Goal: Information Seeking & Learning: Find specific fact

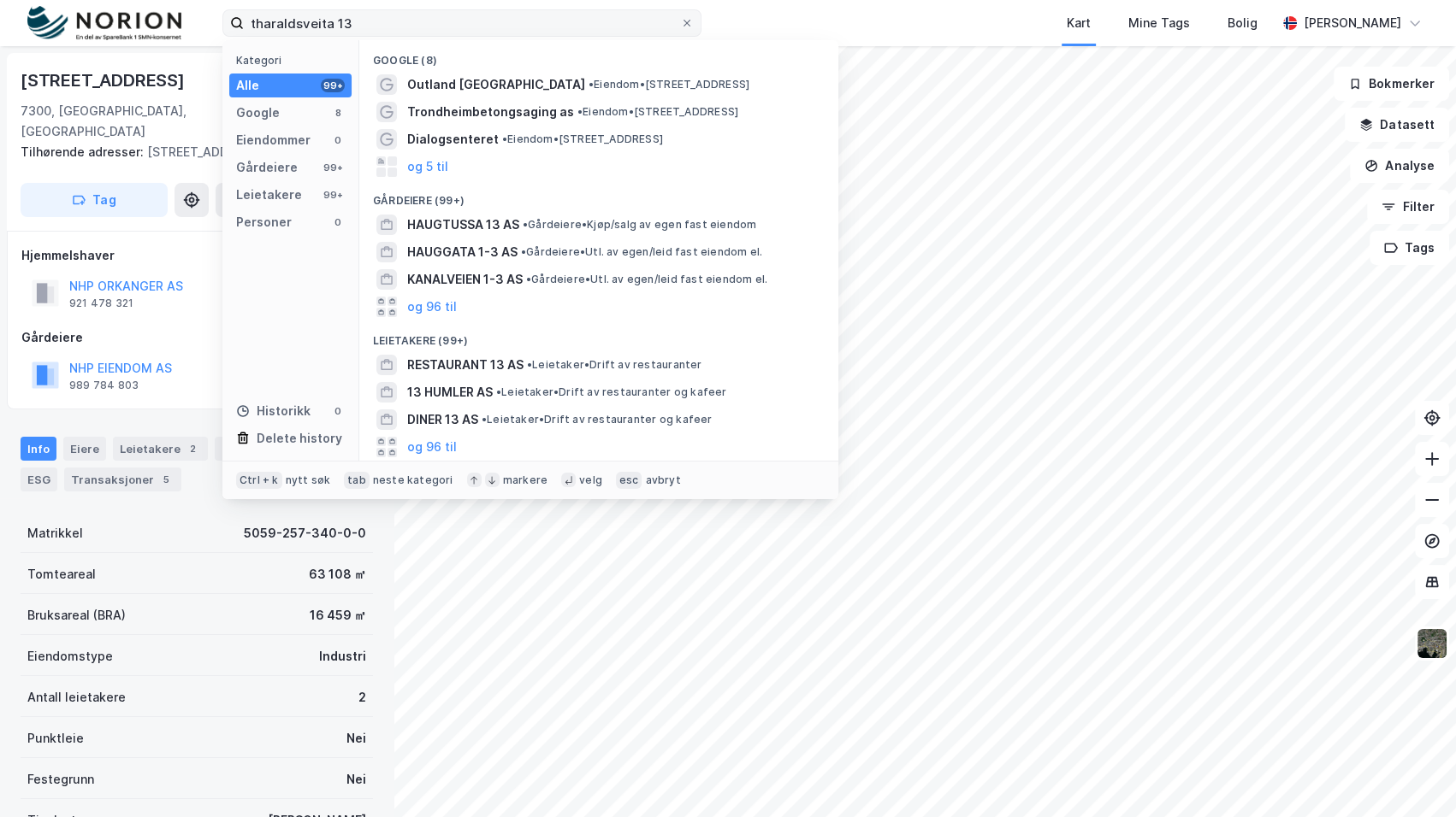
click at [282, 19] on input "tharaldsveita 13" at bounding box center [461, 23] width 436 height 26
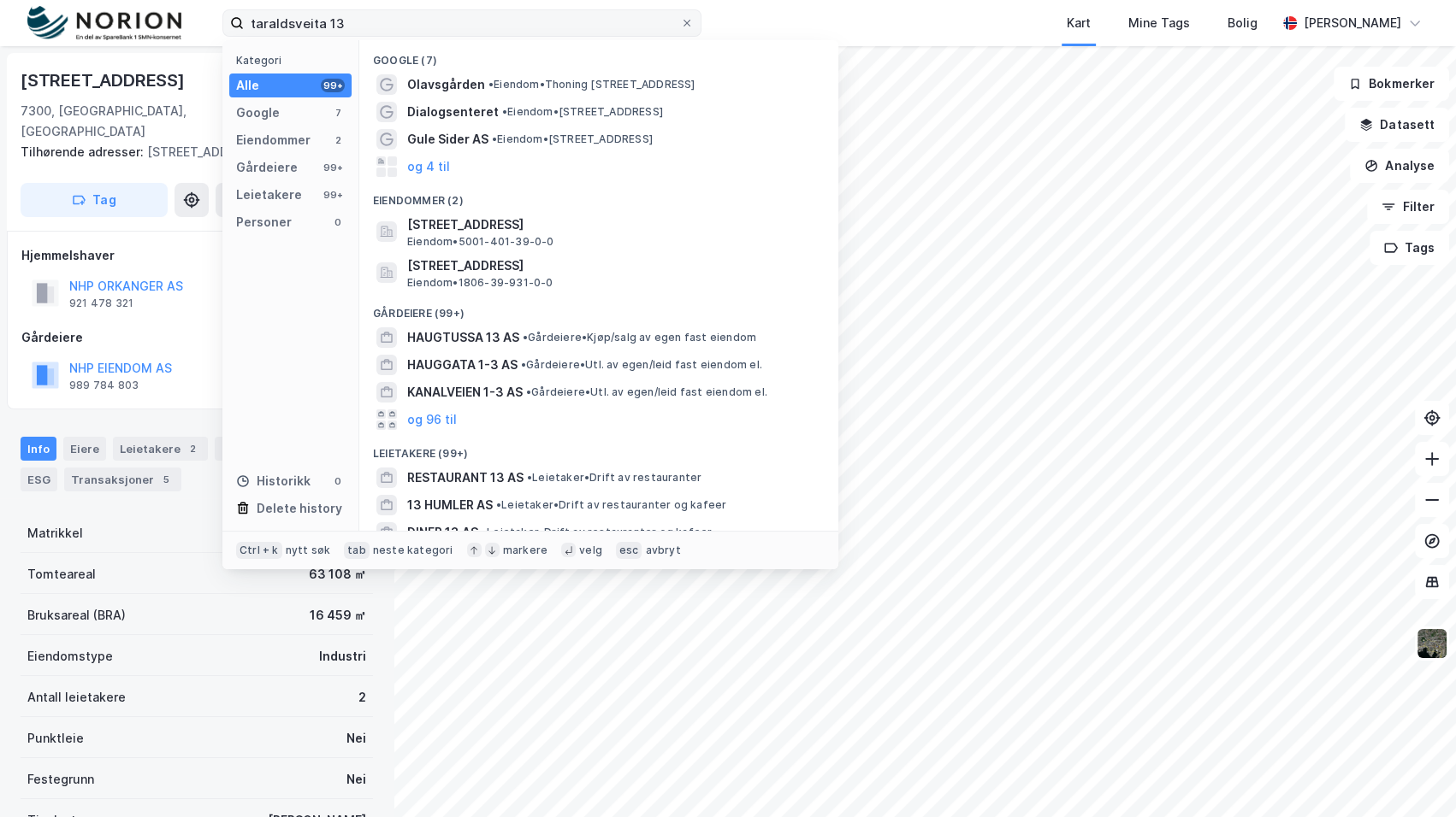
click at [282, 19] on input "taraldsveita 13" at bounding box center [461, 23] width 436 height 26
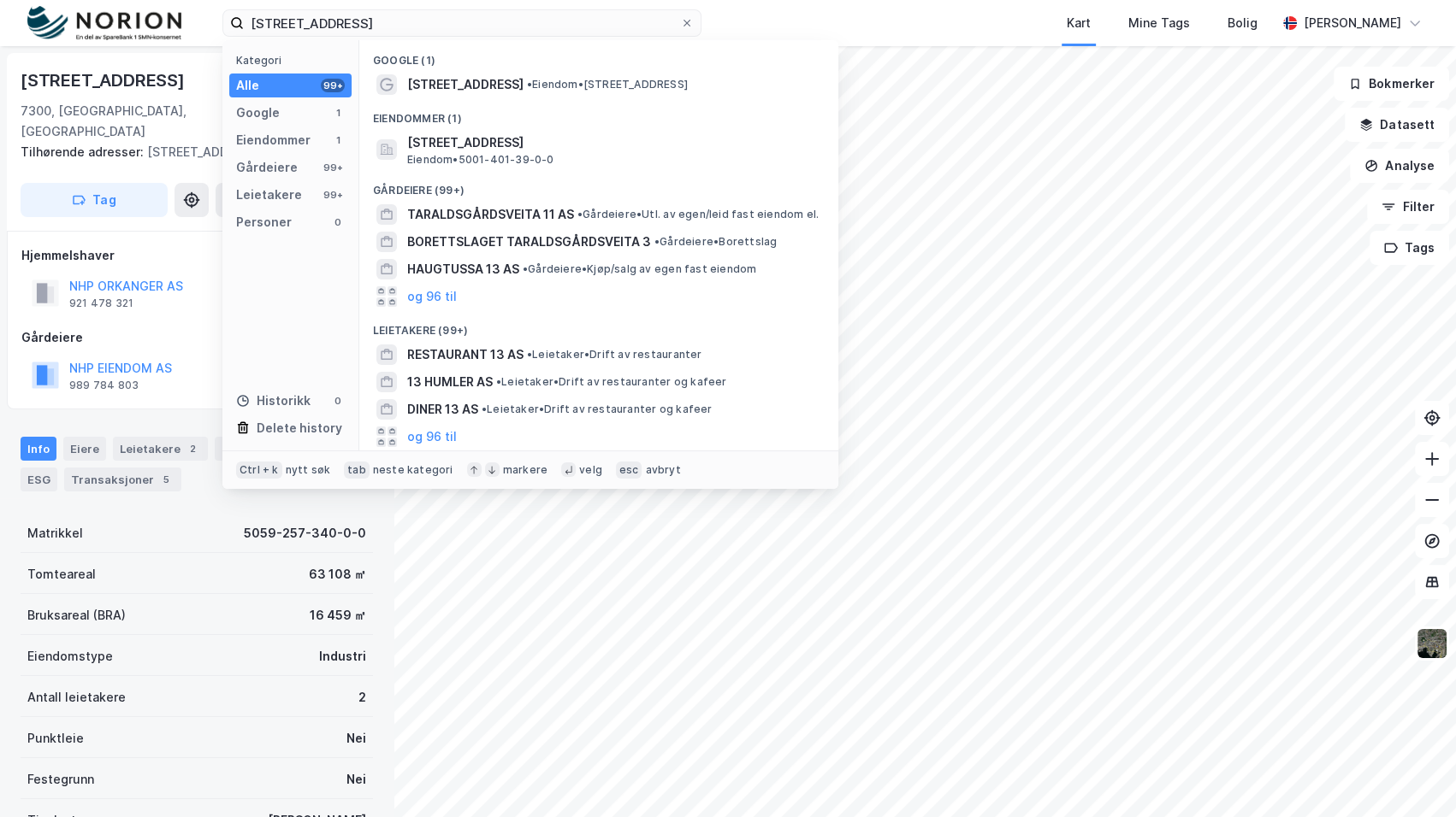
type input "[STREET_ADDRESS]"
click at [553, 81] on span "• Eiendom • [STREET_ADDRESS]" at bounding box center [607, 84] width 161 height 13
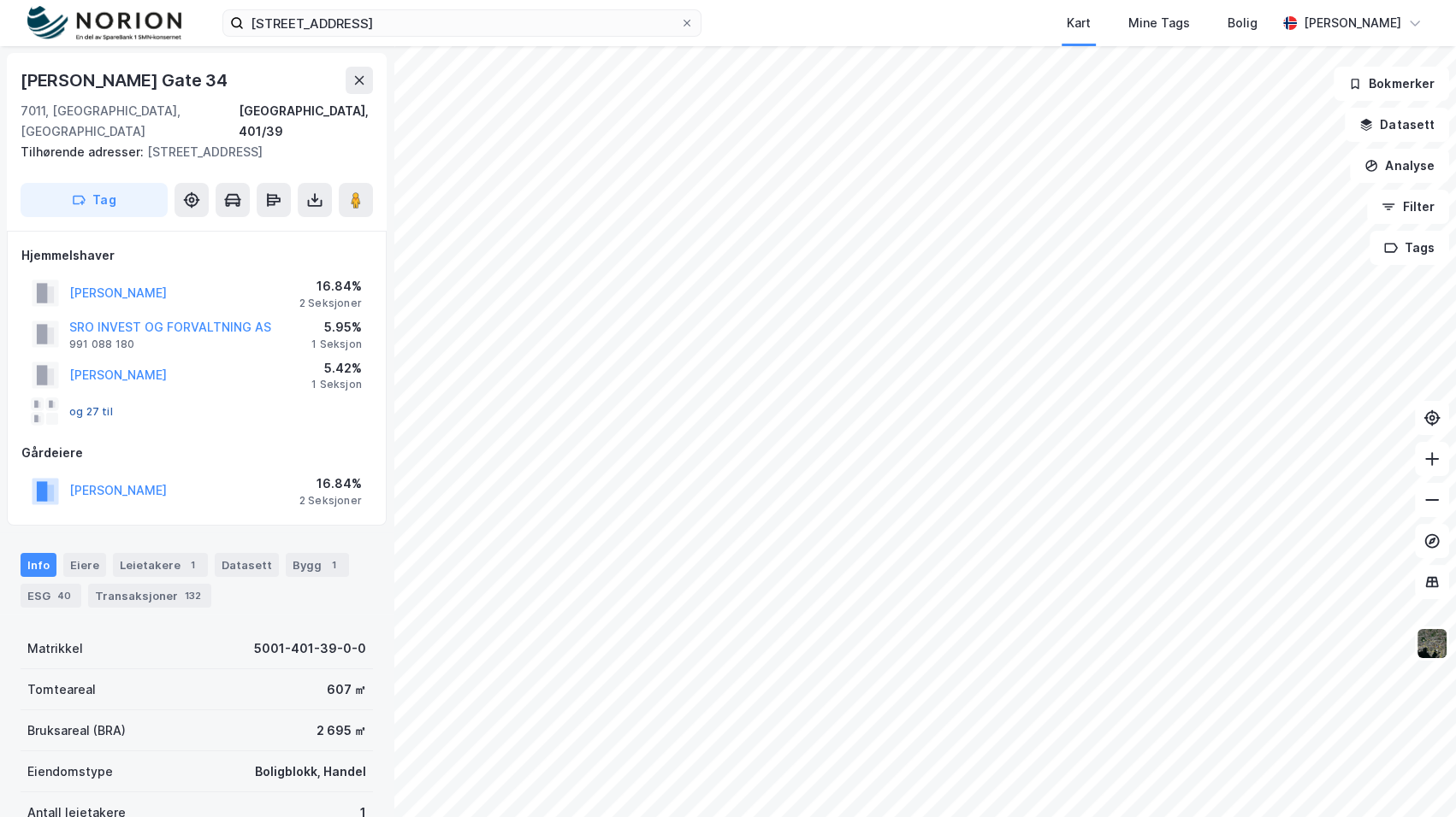
click at [0, 0] on button "og 27 til" at bounding box center [0, 0] width 0 height 0
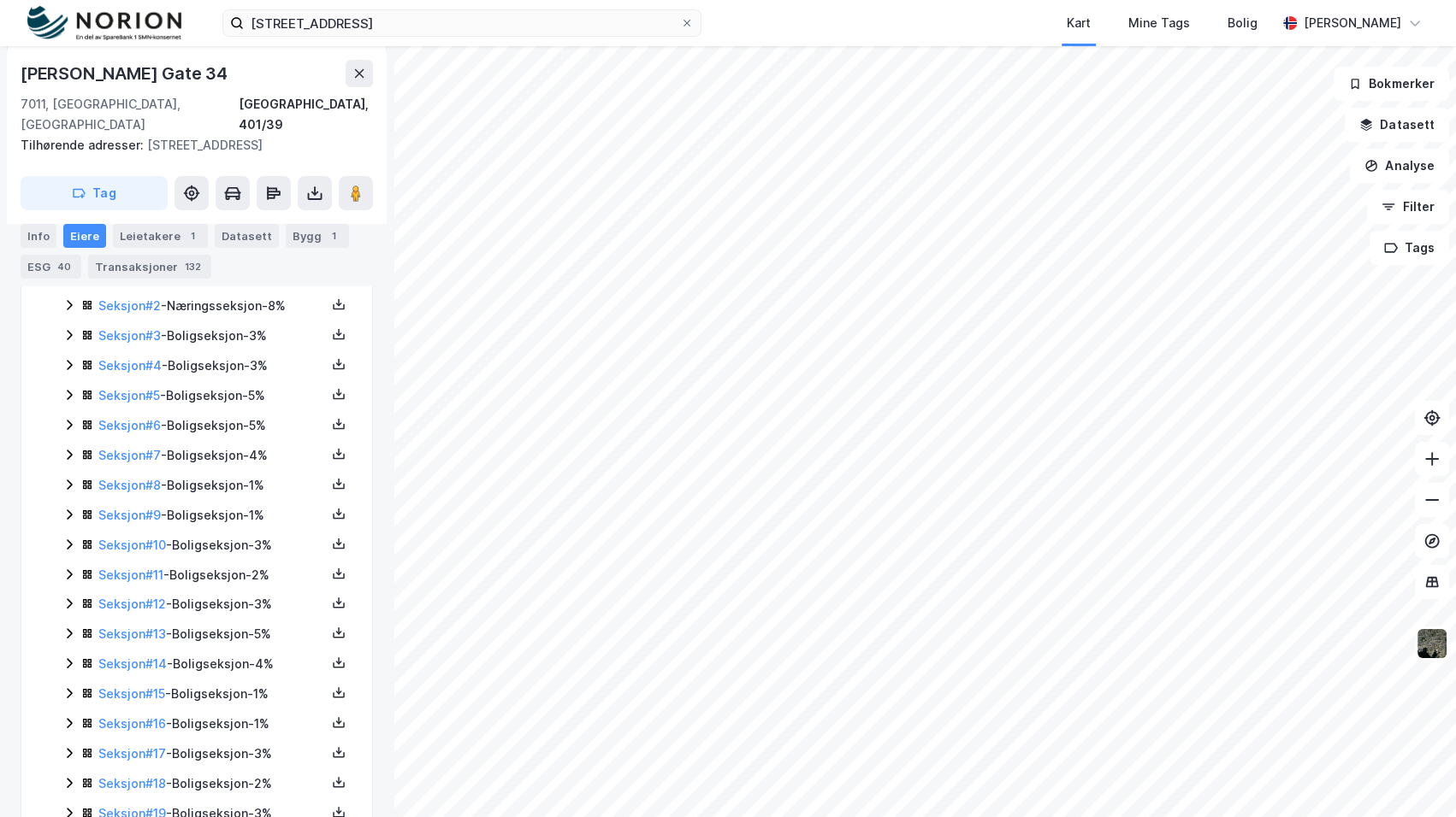
scroll to position [233, 0]
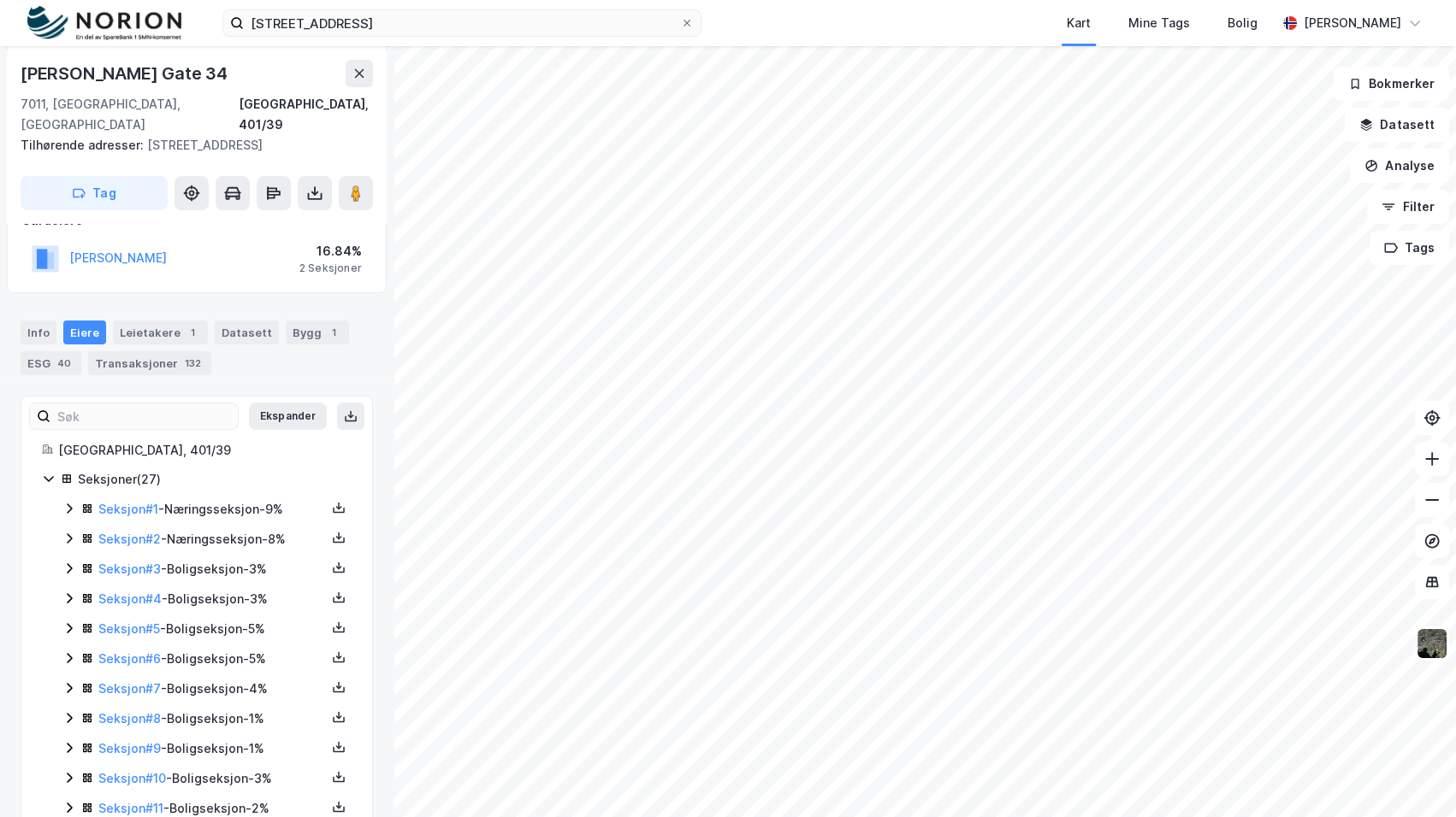
click at [69, 502] on icon at bounding box center [69, 508] width 13 height 13
click at [72, 590] on icon at bounding box center [69, 596] width 13 height 13
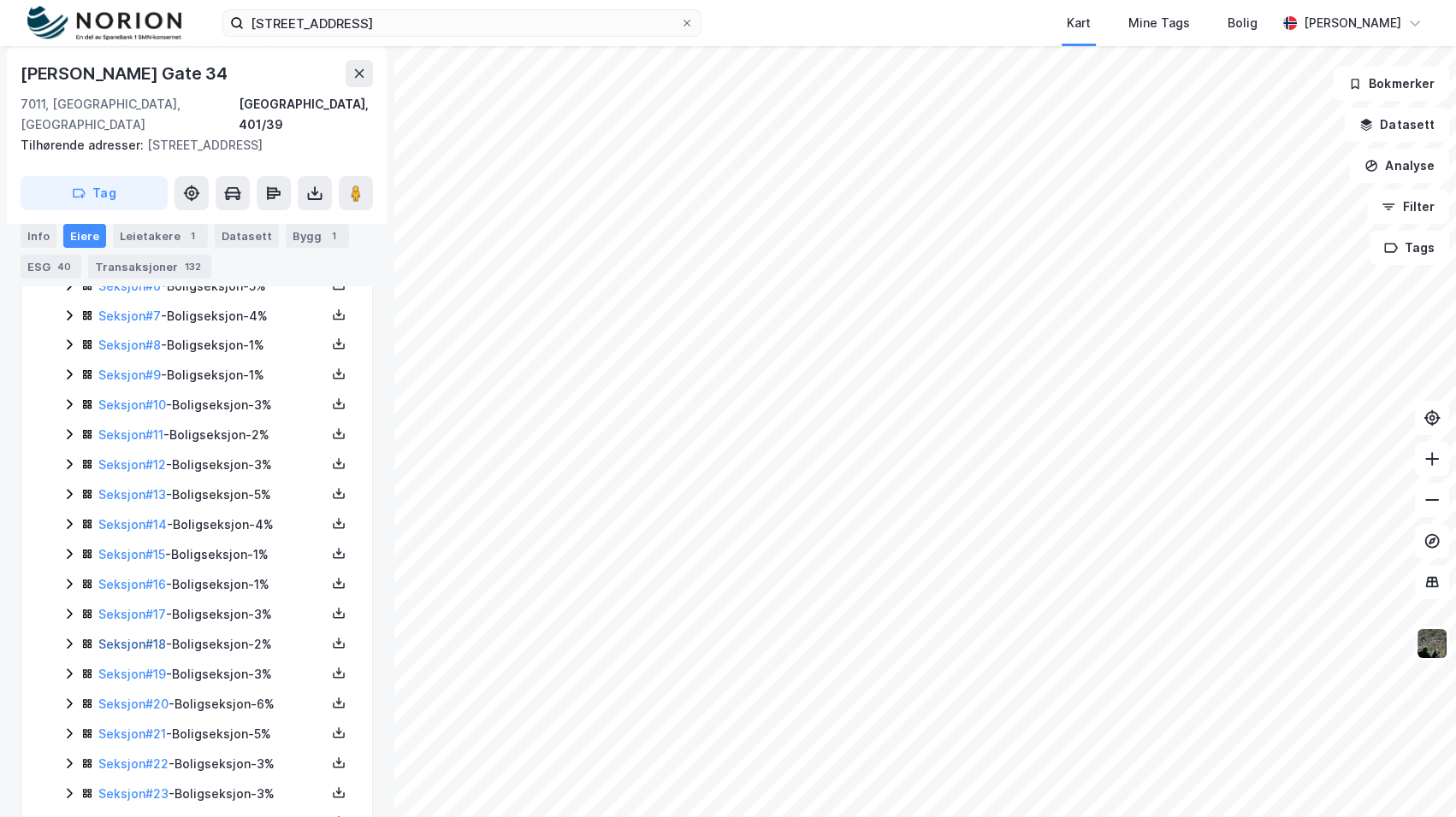
scroll to position [865, 0]
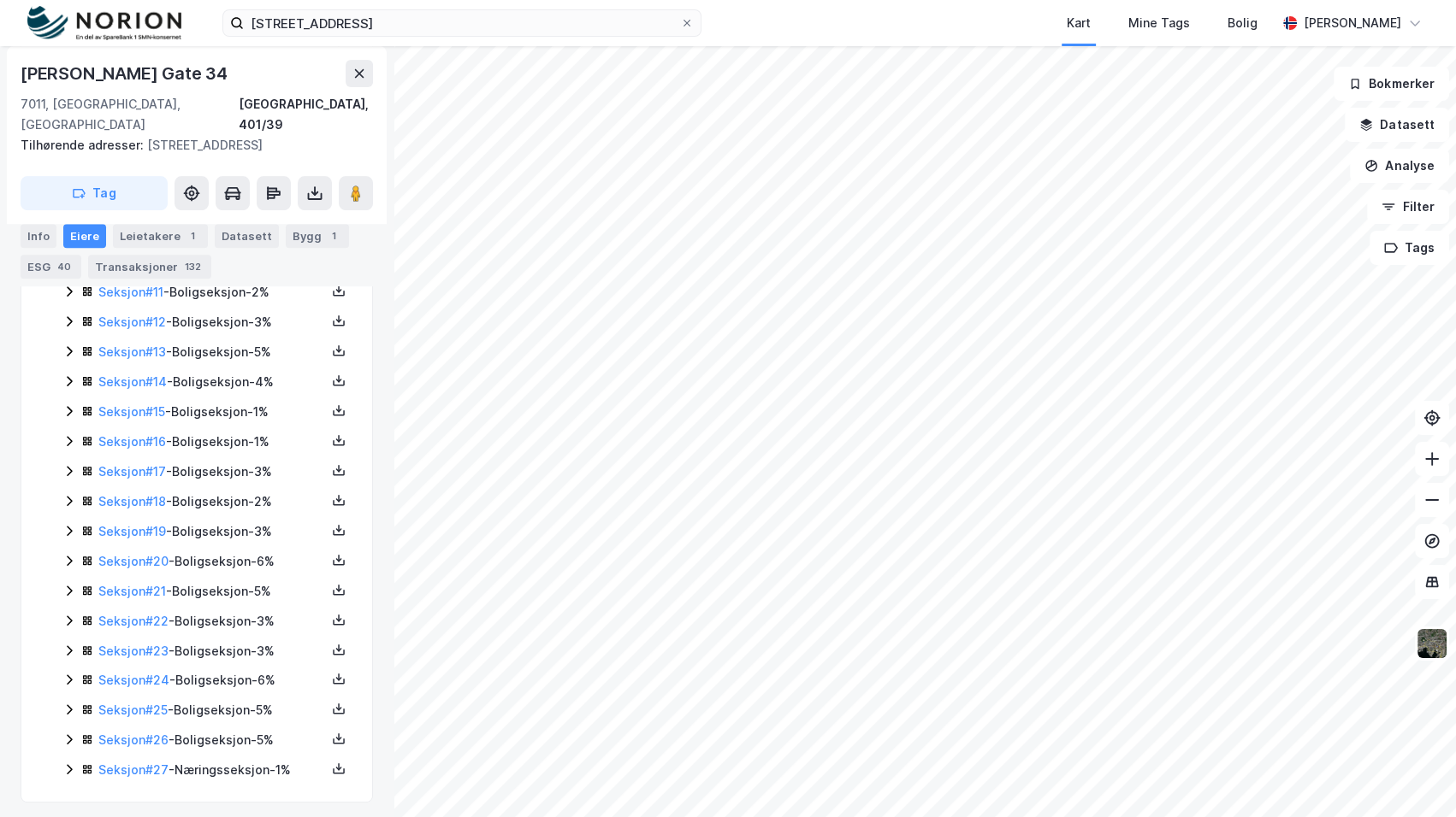
click at [64, 763] on icon at bounding box center [69, 769] width 13 height 13
click at [235, 762] on link "[PERSON_NAME]" at bounding box center [236, 769] width 98 height 14
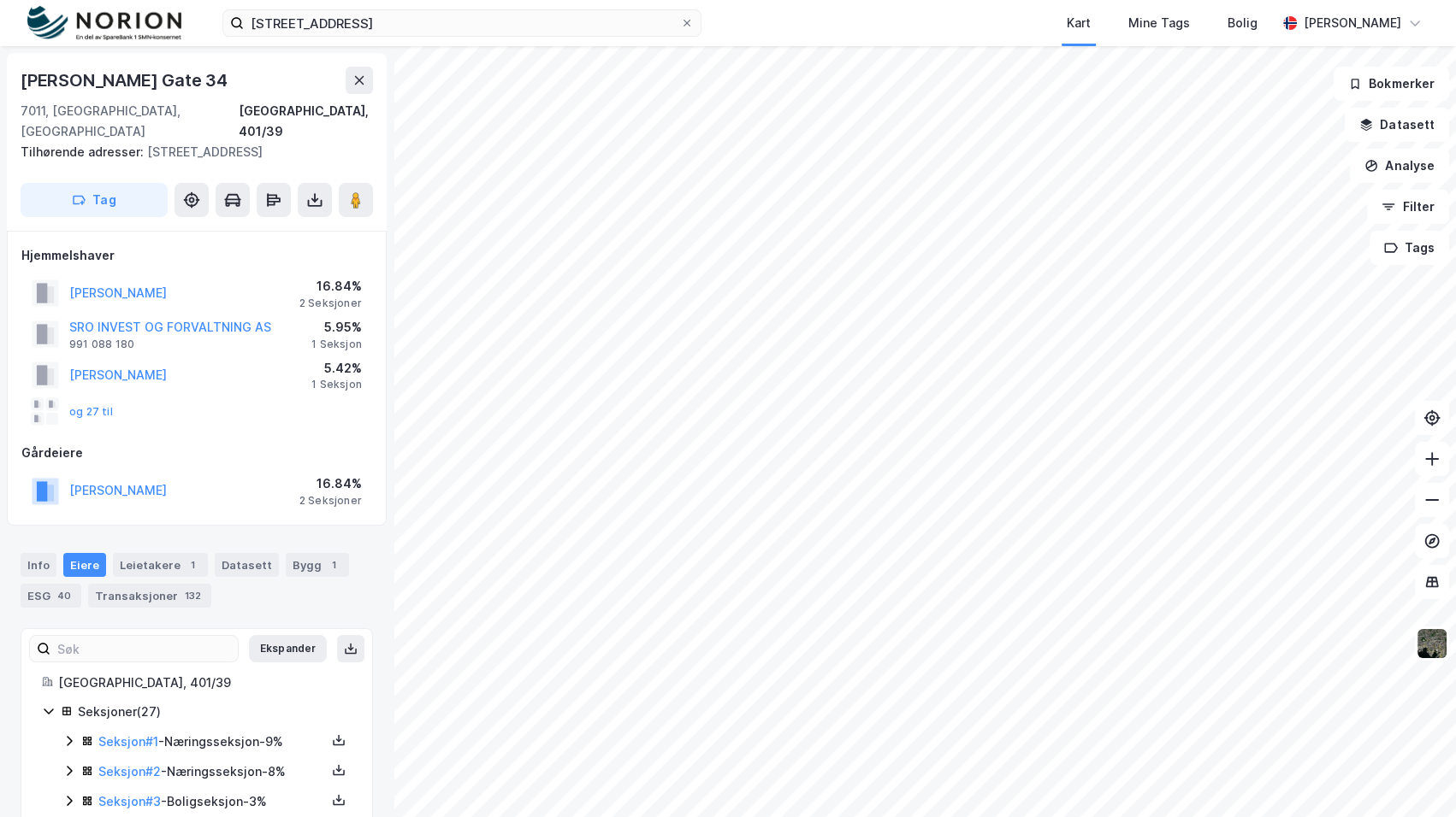
scroll to position [748, 0]
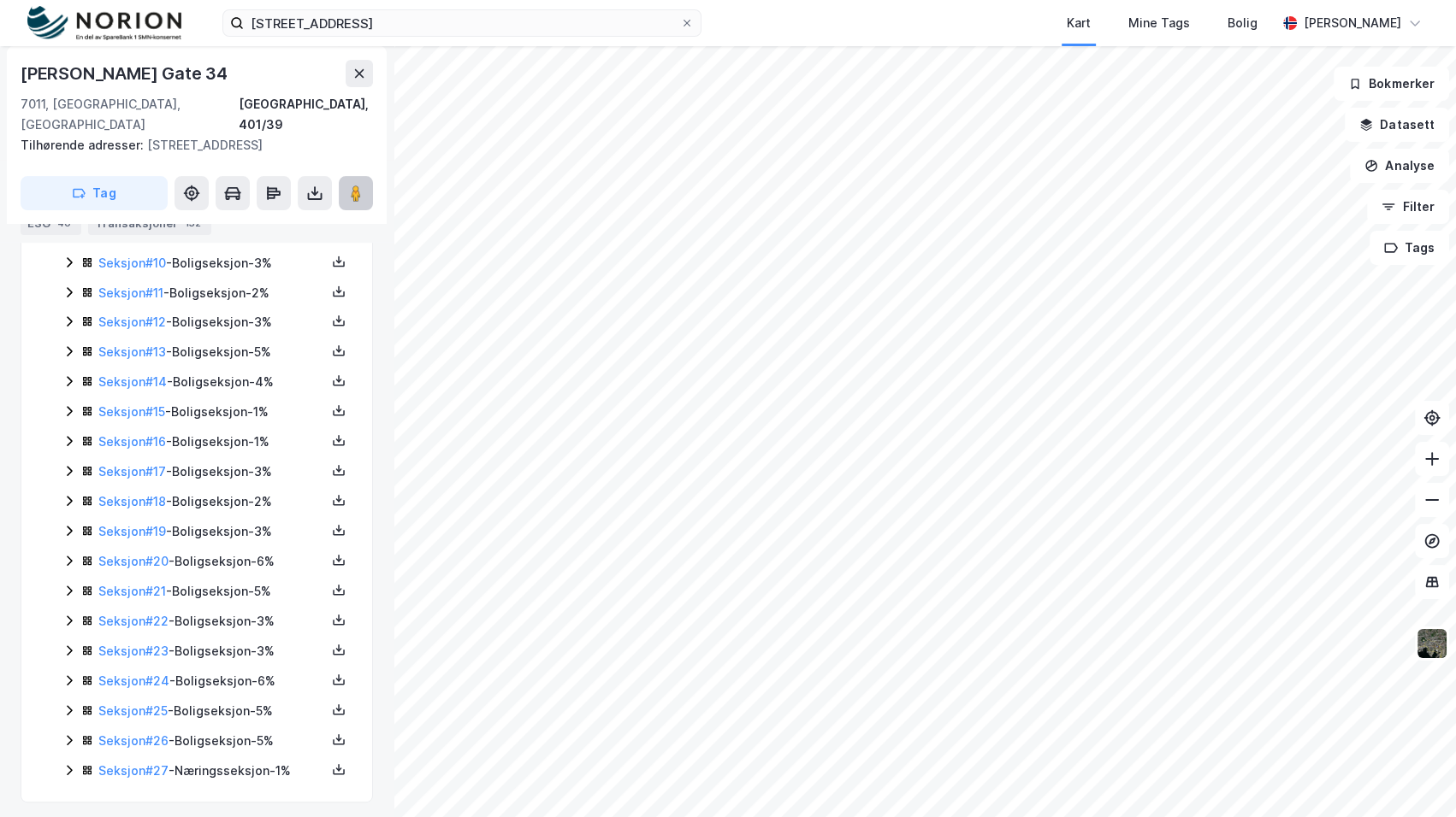
click at [350, 185] on icon at bounding box center [356, 194] width 17 height 17
click at [67, 763] on icon at bounding box center [69, 770] width 13 height 13
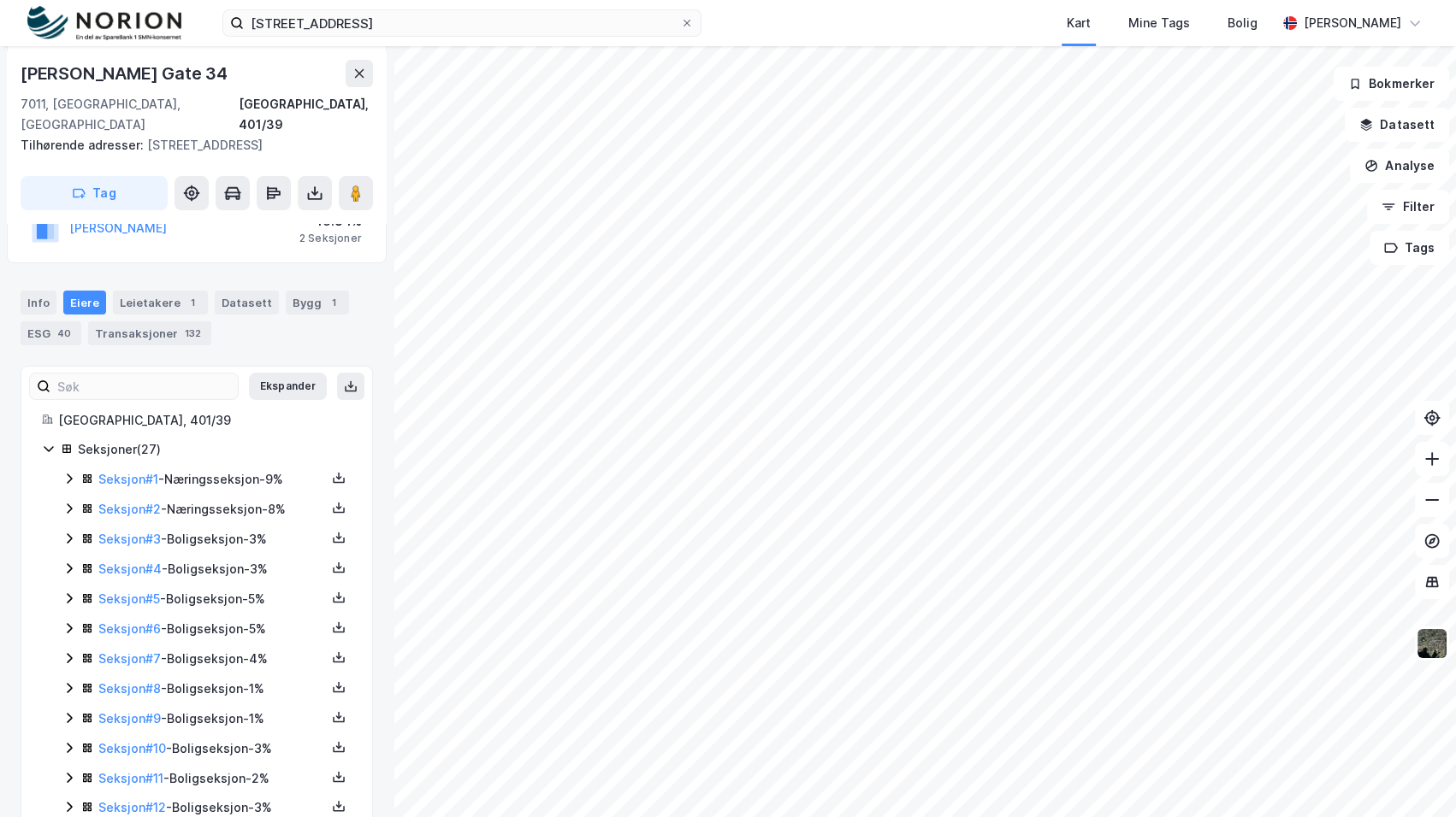
scroll to position [806, 0]
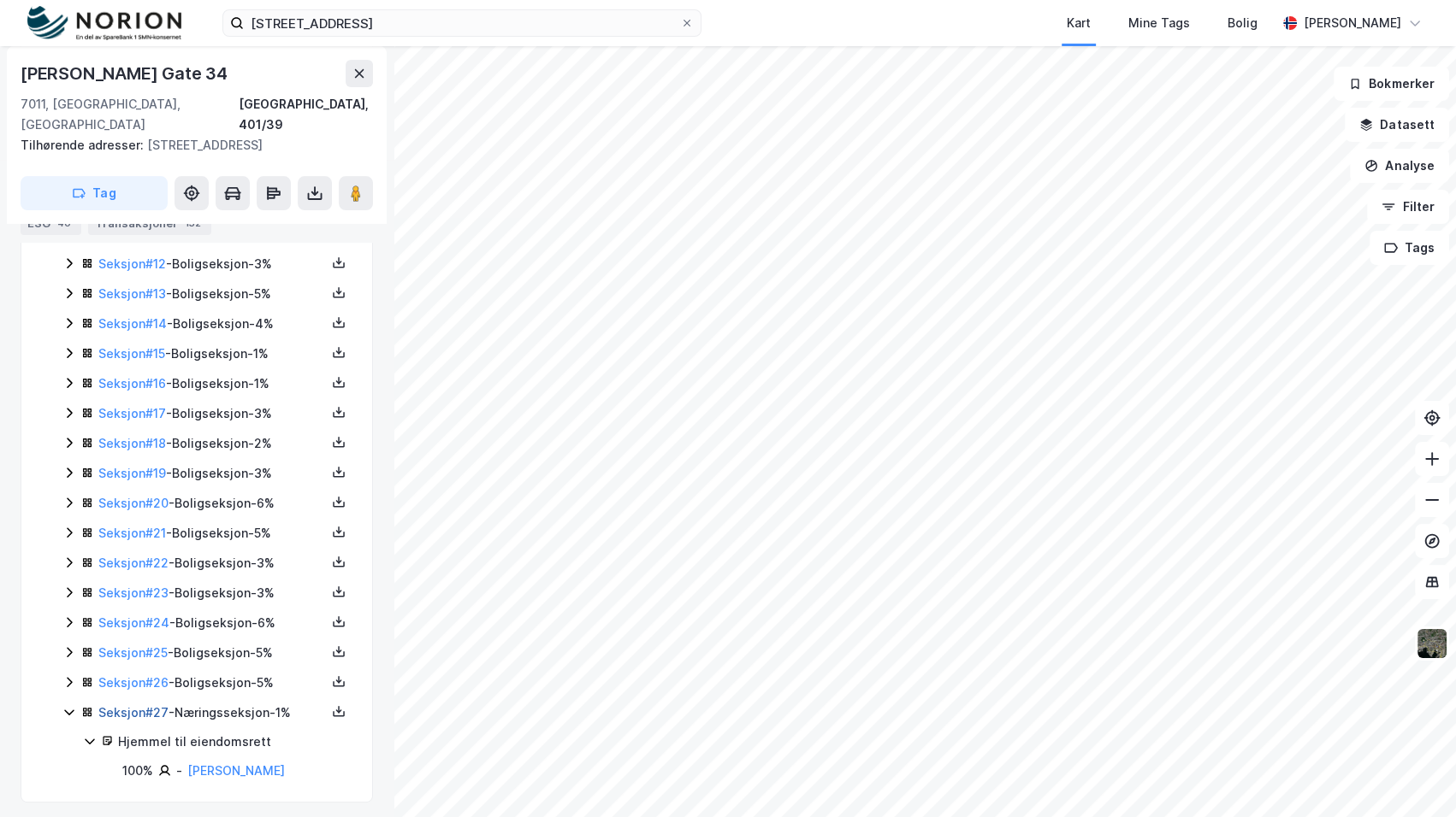
click at [164, 709] on link "Seksjon # 27" at bounding box center [133, 712] width 70 height 14
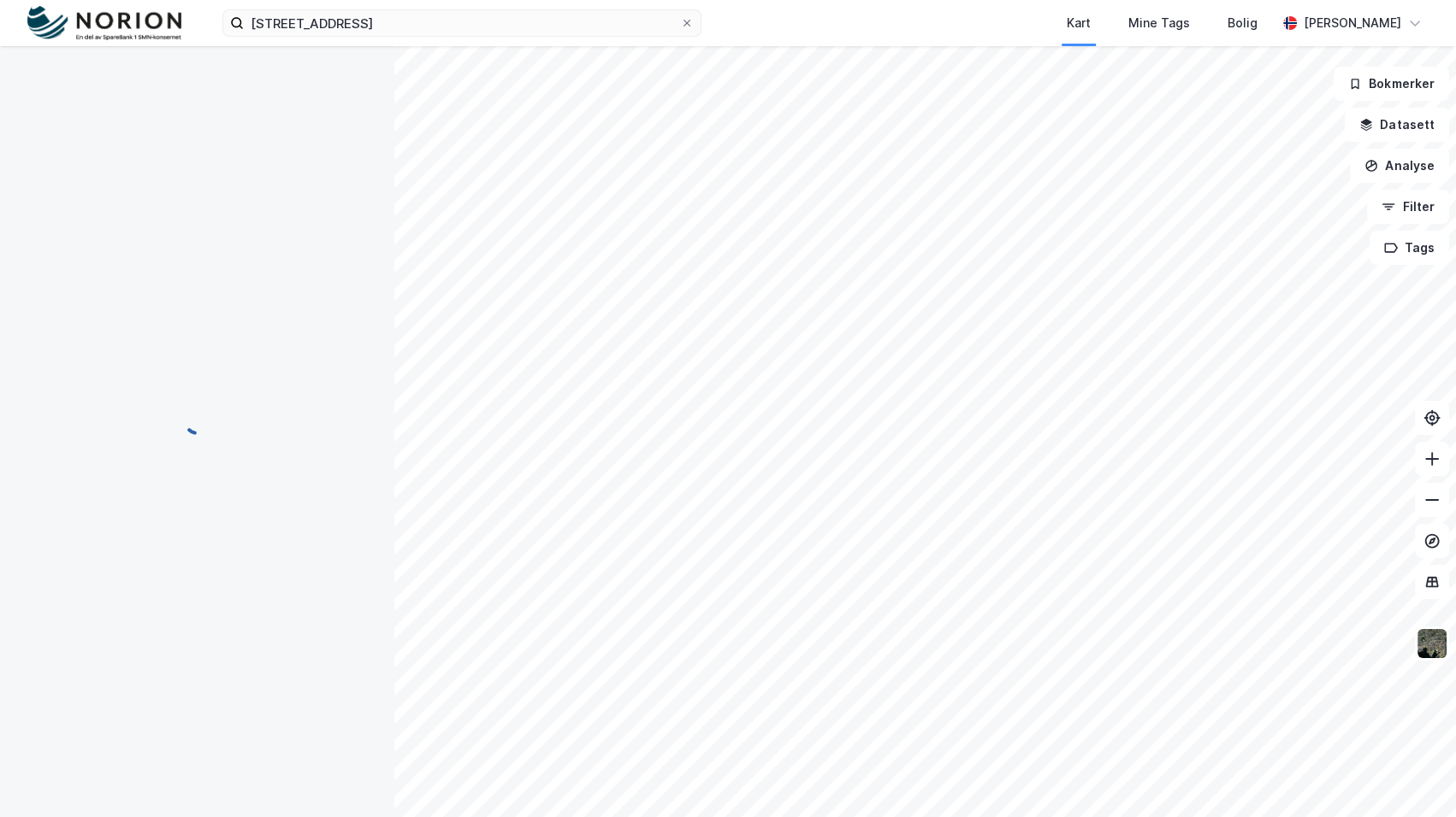
scroll to position [150, 0]
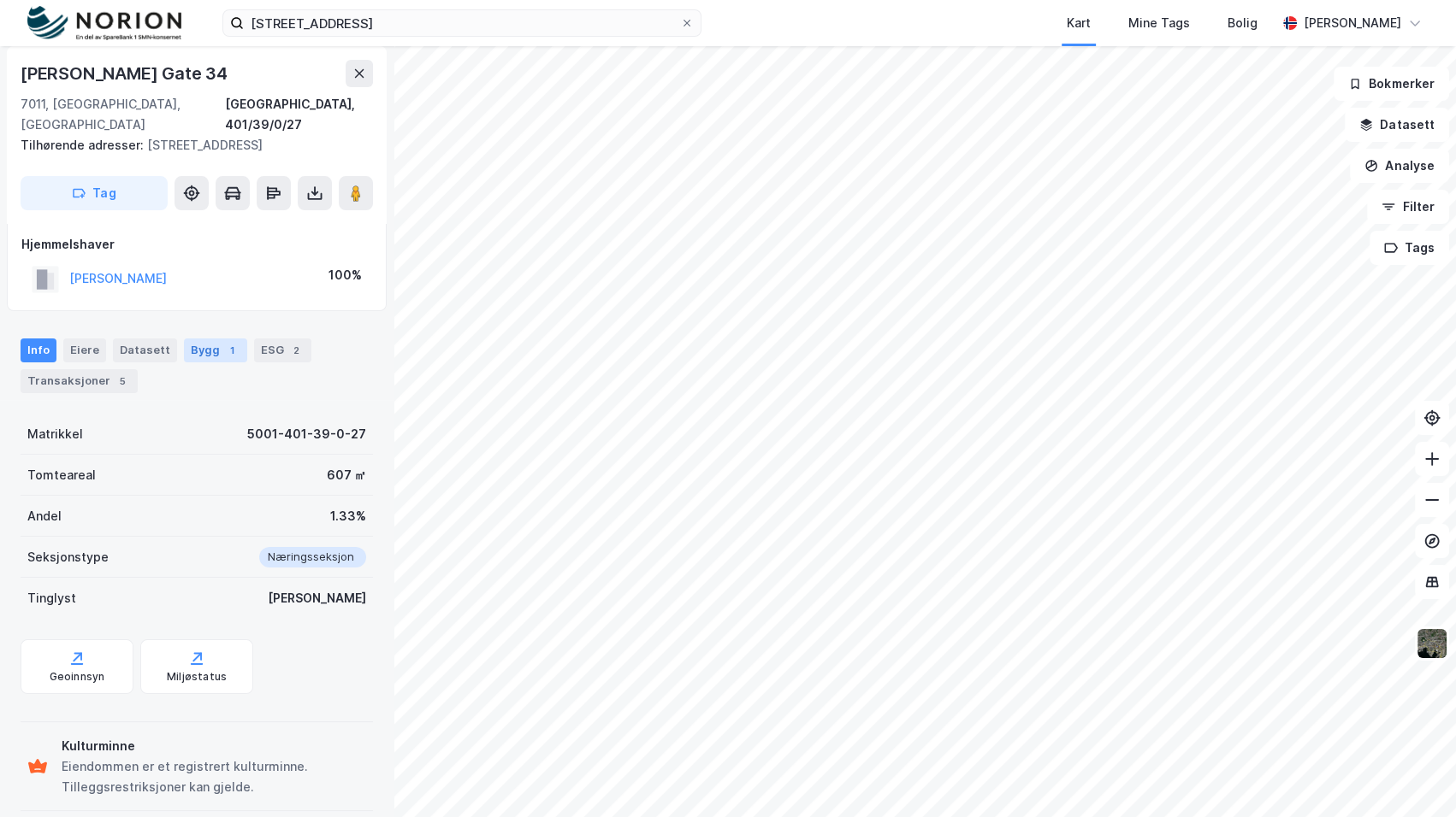
click at [201, 338] on div "Bygg 1" at bounding box center [216, 350] width 63 height 24
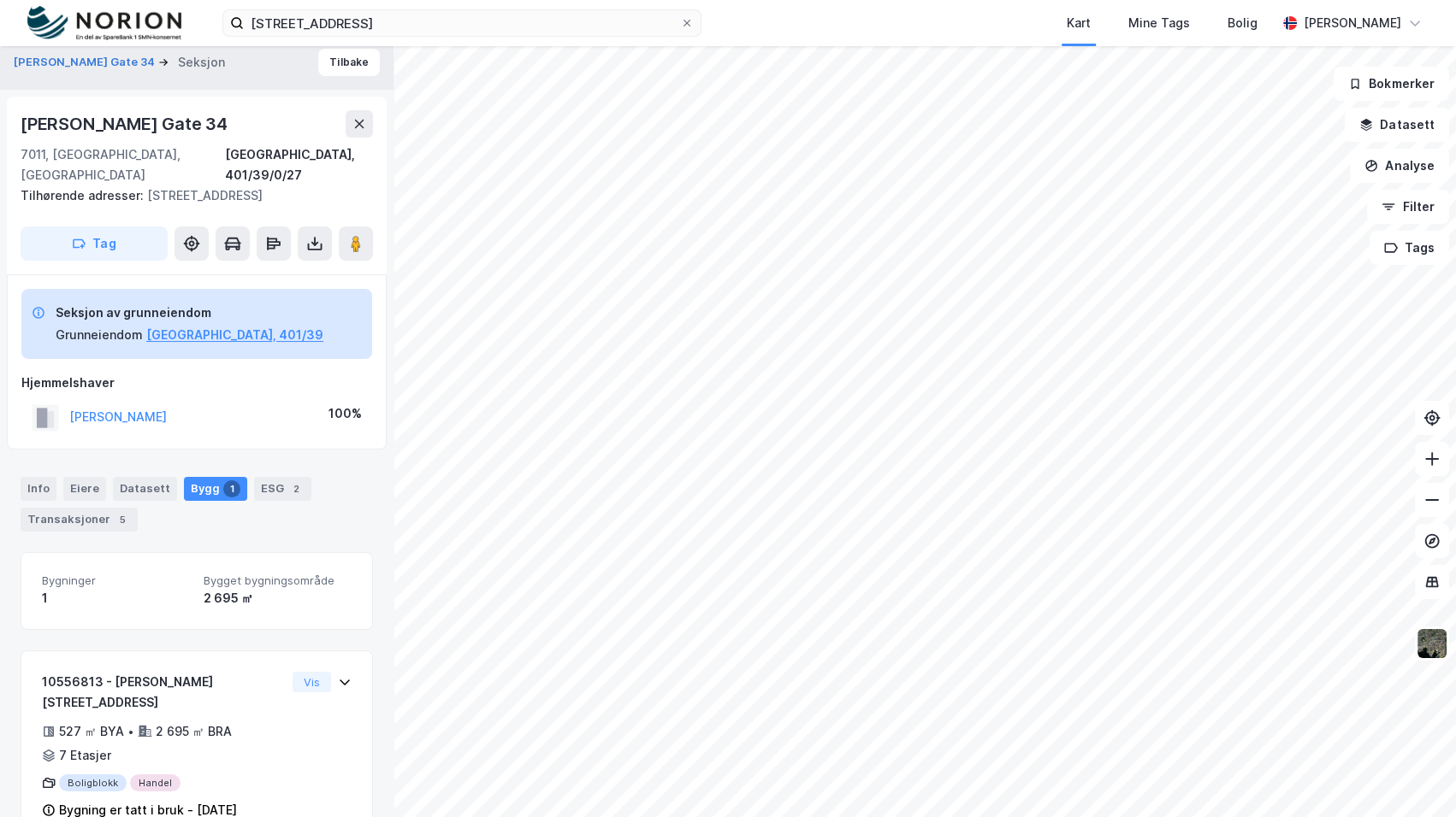
scroll to position [13, 0]
click at [0, 0] on button "[PERSON_NAME]" at bounding box center [0, 0] width 0 height 0
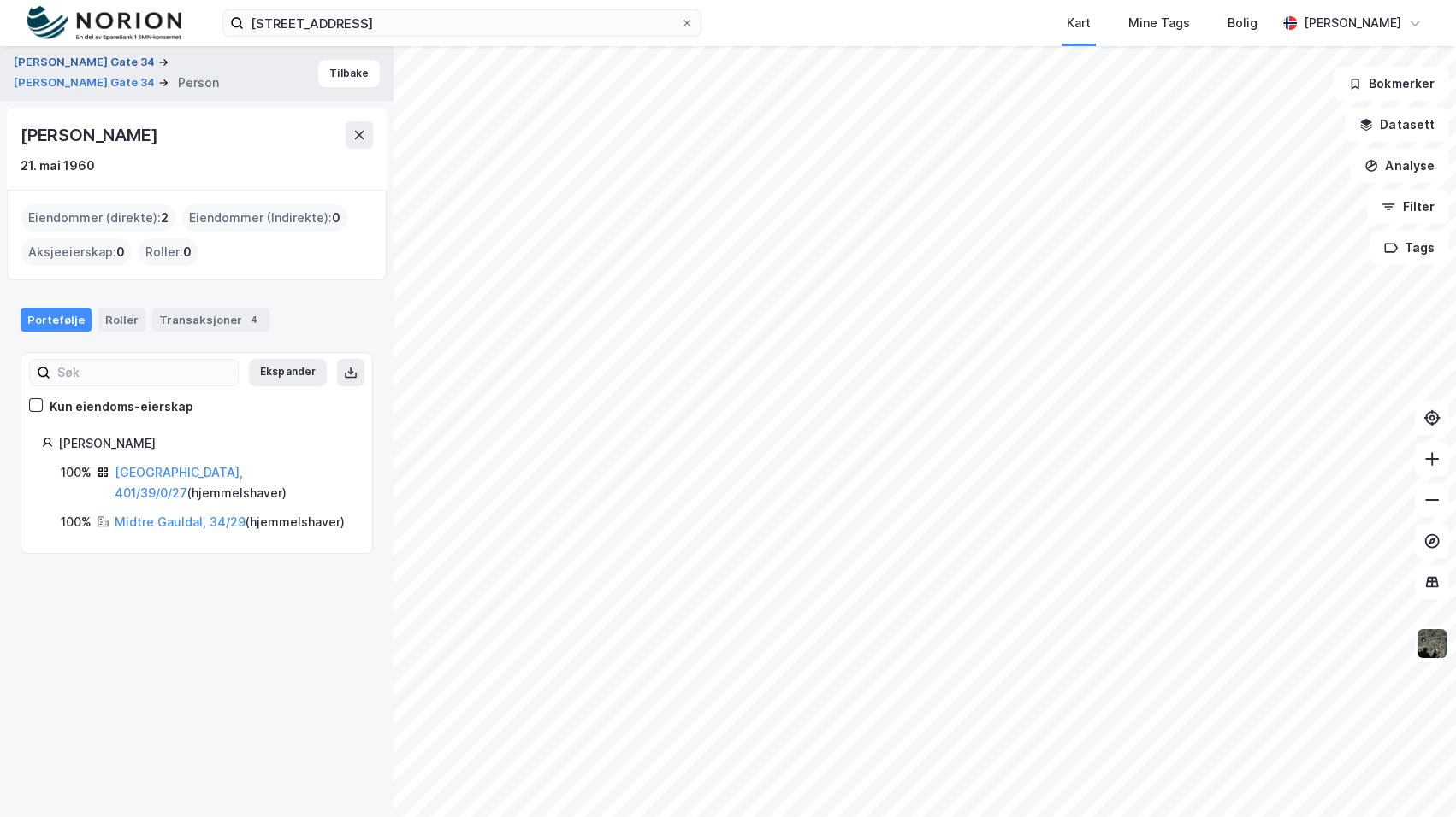
click at [82, 67] on button "[PERSON_NAME] Gate 34" at bounding box center [85, 62] width 145 height 17
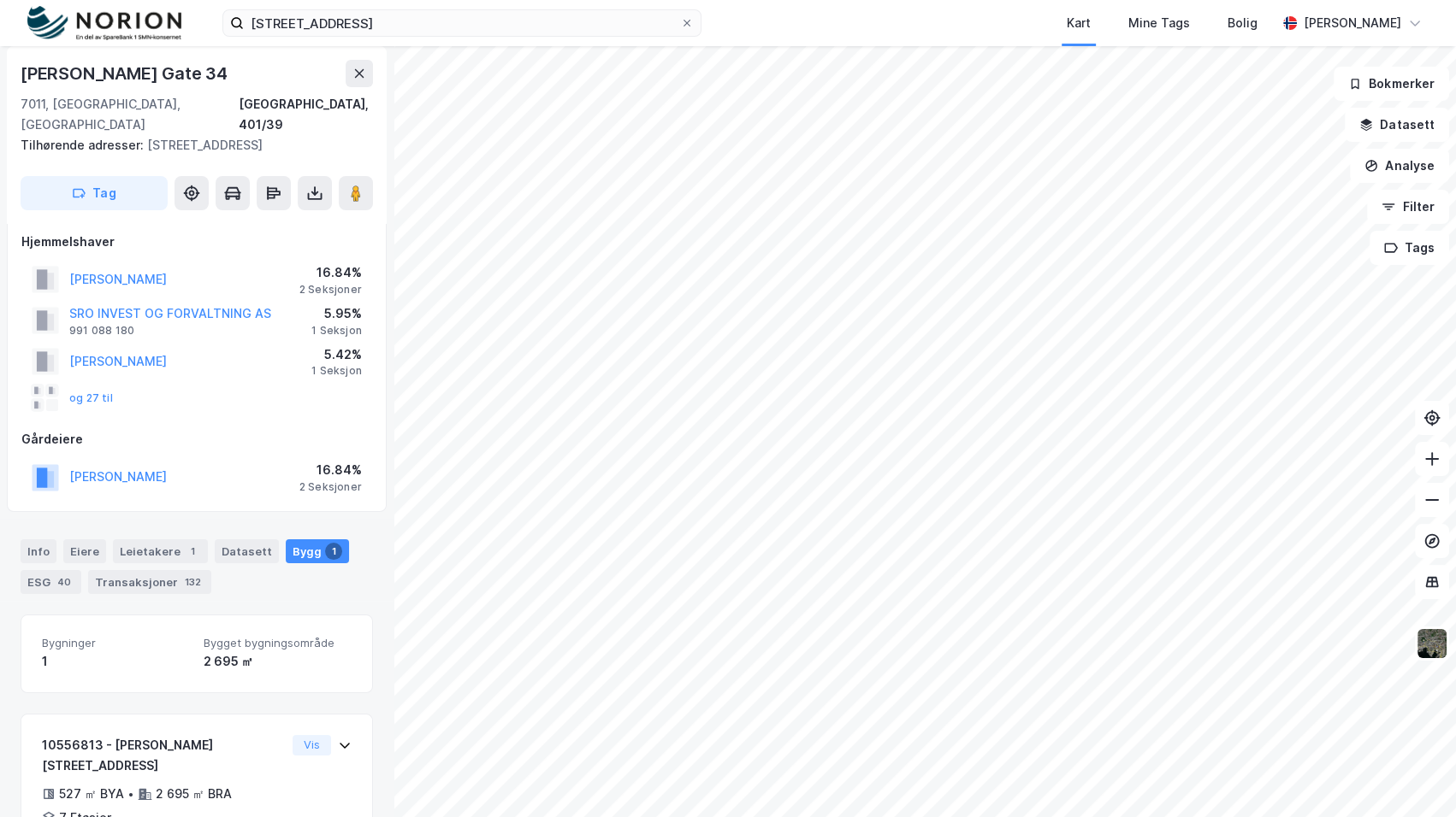
scroll to position [79, 0]
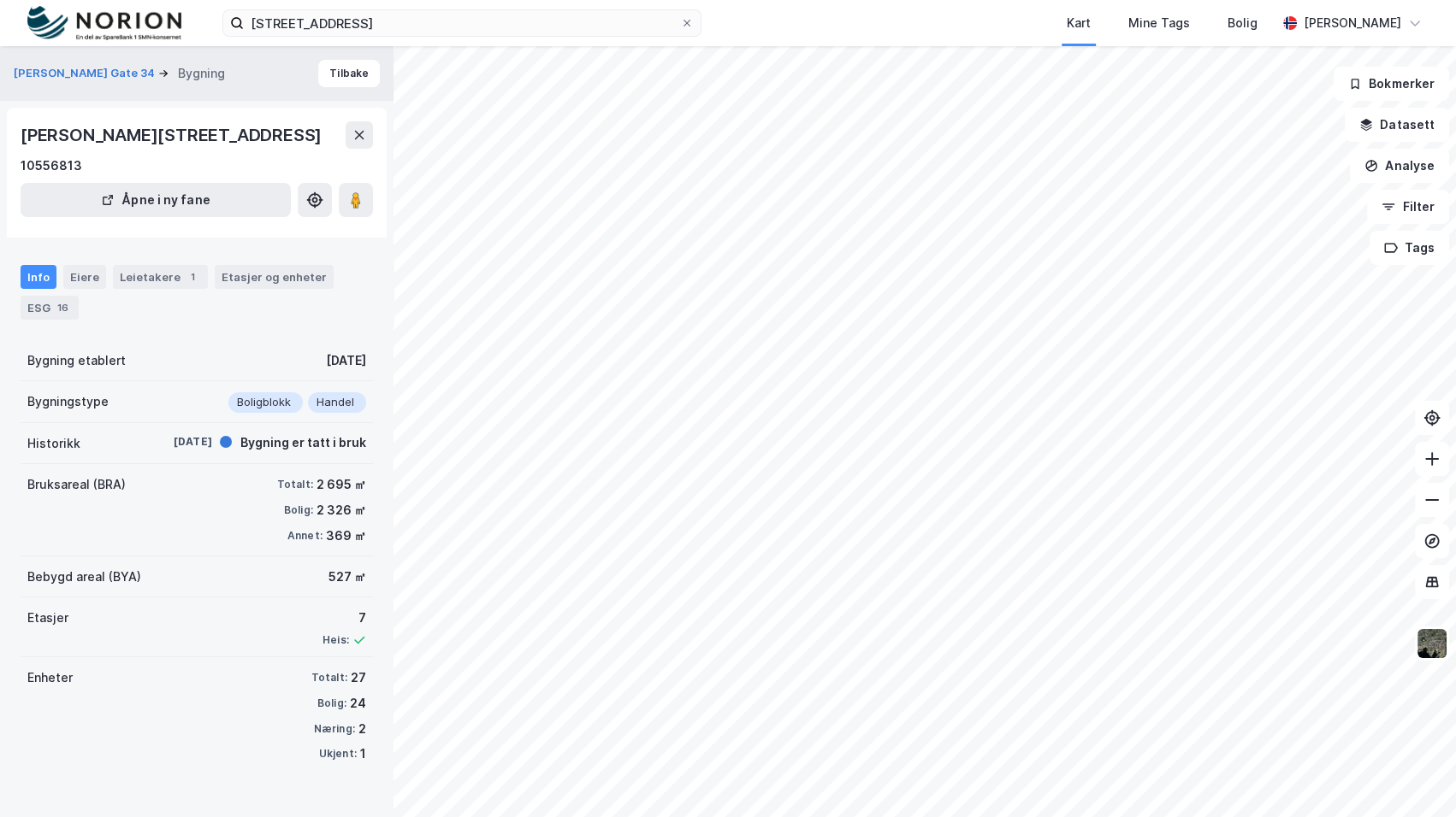
scroll to position [4, 0]
click at [269, 289] on div "Etasjer og enheter" at bounding box center [274, 276] width 119 height 24
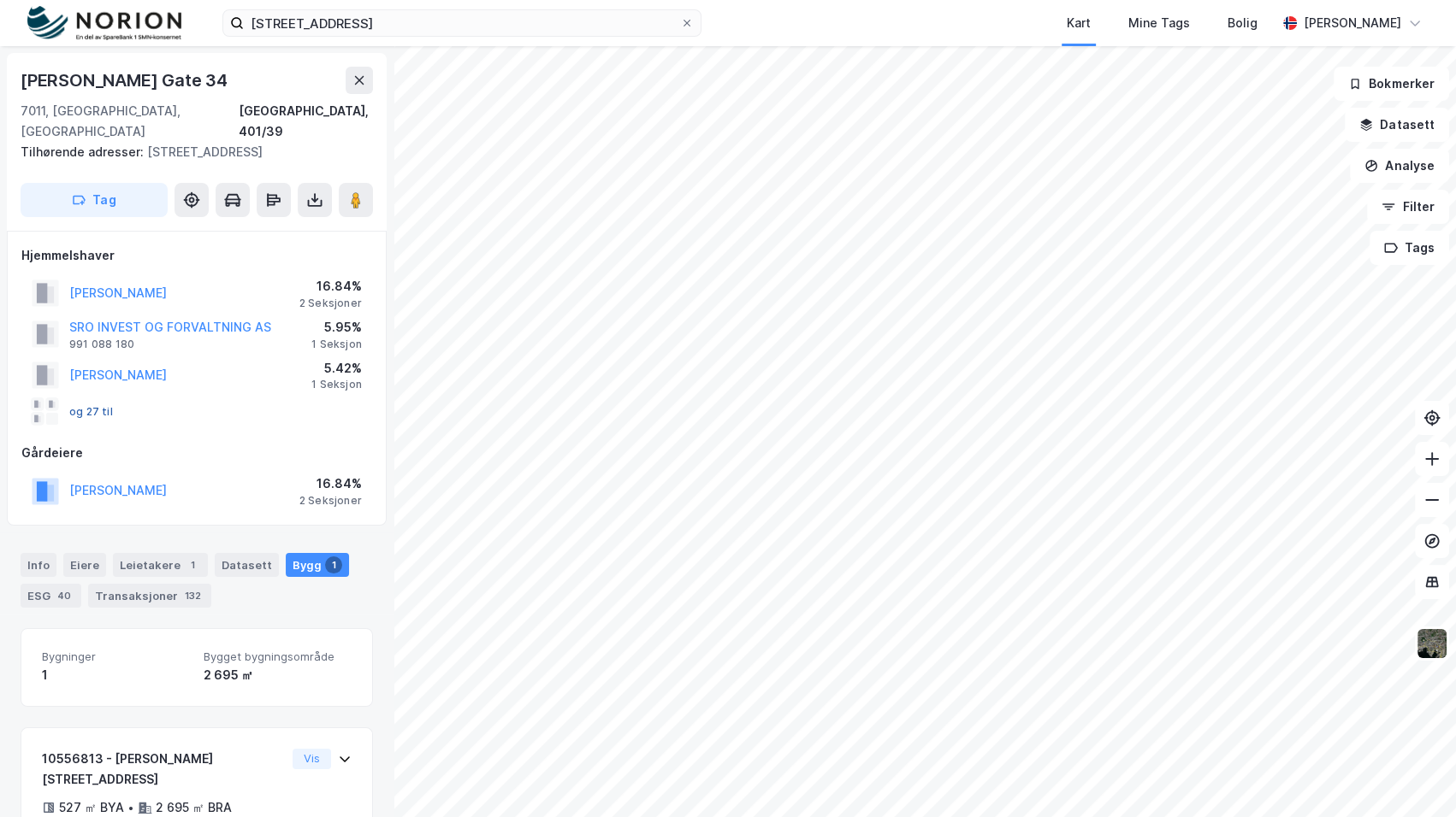
click at [0, 0] on button "og 27 til" at bounding box center [0, 0] width 0 height 0
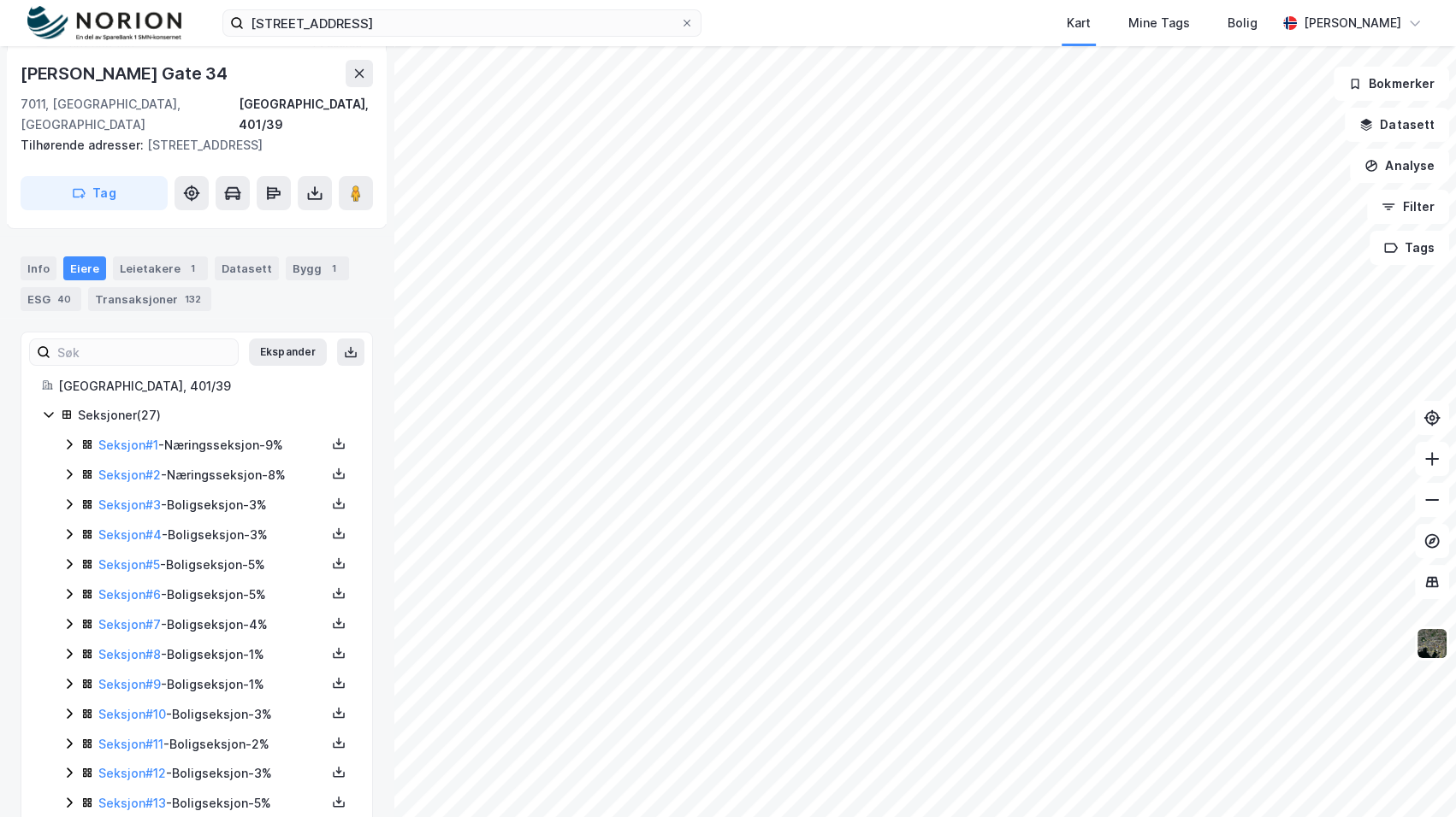
click at [68, 438] on icon at bounding box center [69, 445] width 13 height 13
click at [68, 525] on icon at bounding box center [69, 532] width 13 height 13
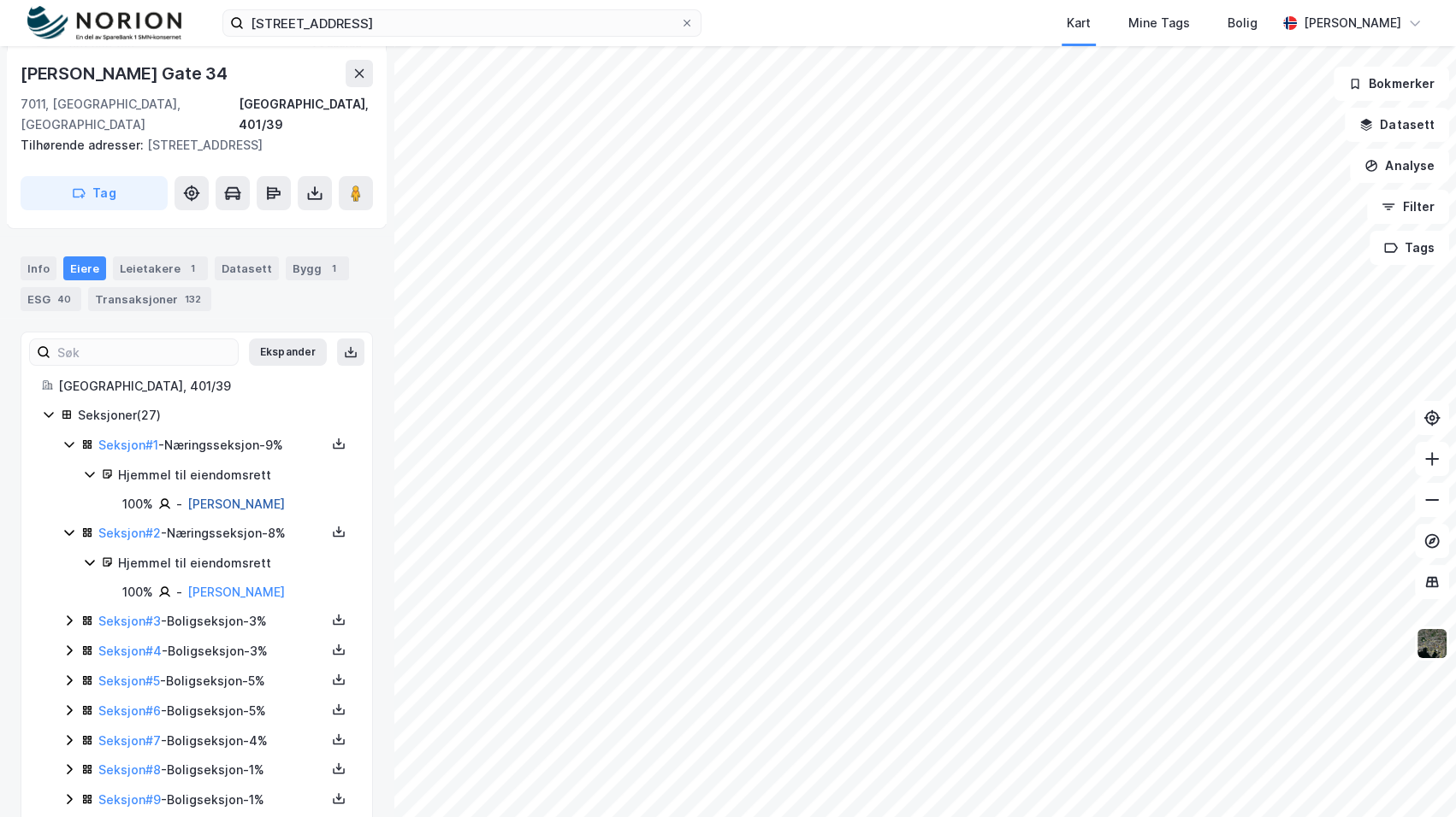
click at [246, 497] on link "[PERSON_NAME]" at bounding box center [236, 503] width 98 height 14
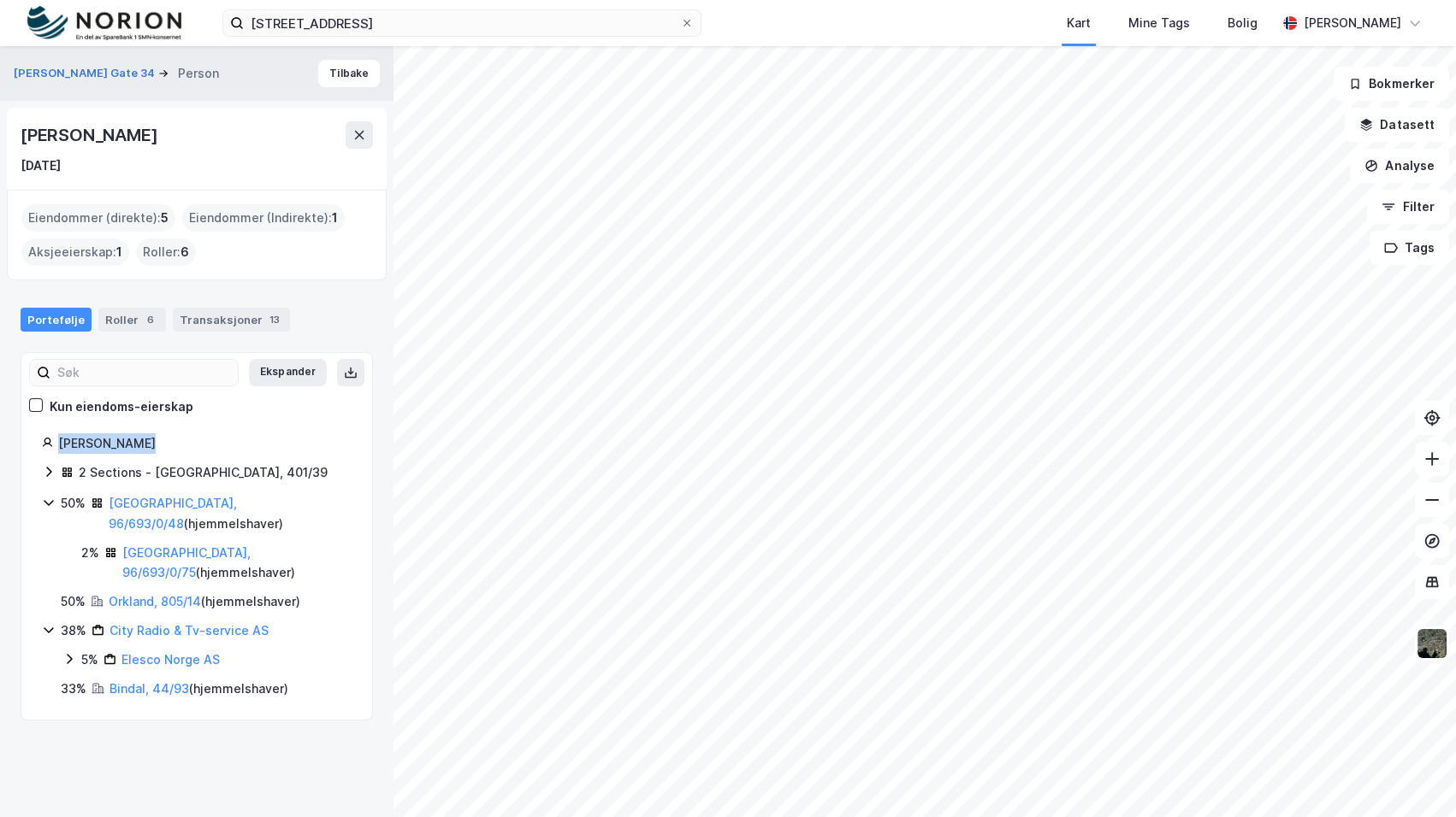
drag, startPoint x: 146, startPoint y: 437, endPoint x: 52, endPoint y: 443, distance: 94.2
click at [52, 443] on div "[PERSON_NAME]" at bounding box center [197, 443] width 310 height 20
copy div "[PERSON_NAME]"
